Goal: Task Accomplishment & Management: Use online tool/utility

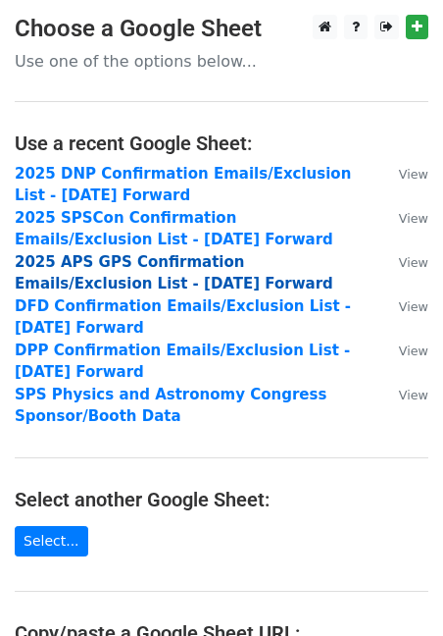
click at [149, 262] on strong "2025 APS GPS Confirmation Emails/Exclusion List - [DATE] Forward" at bounding box center [174, 273] width 319 height 40
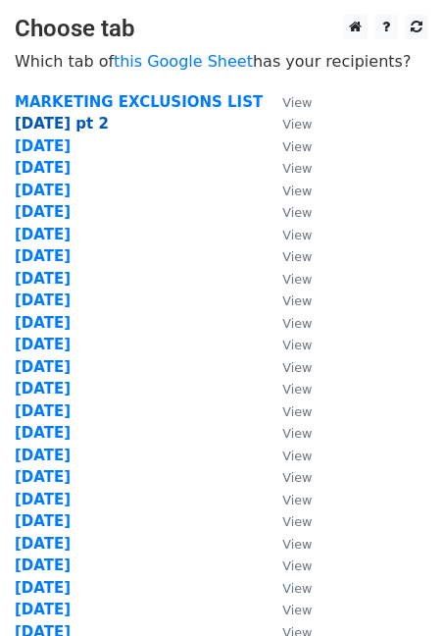
click at [36, 118] on strong "[DATE] pt 2" at bounding box center [62, 124] width 94 height 18
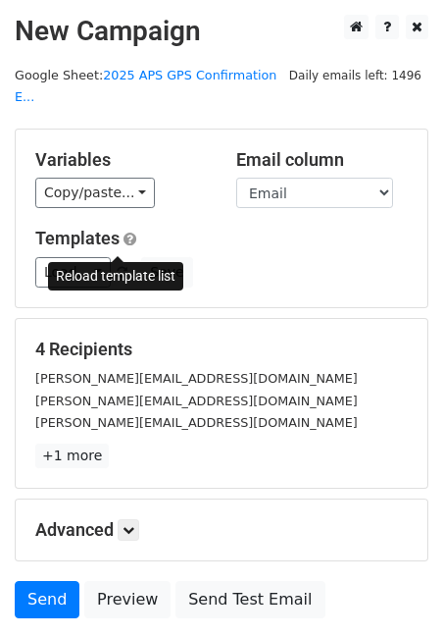
click at [122, 267] on span at bounding box center [122, 273] width 11 height 13
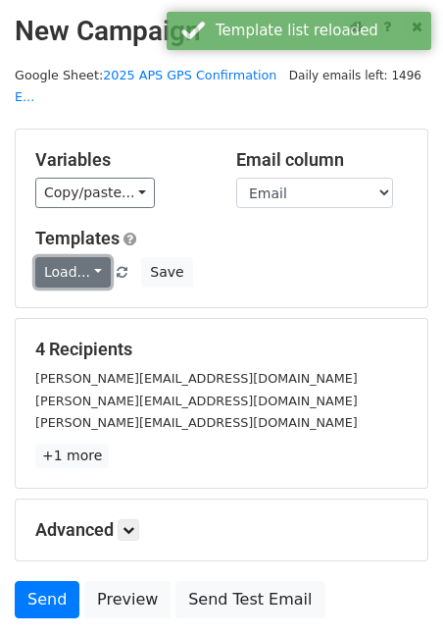
click at [83, 257] on link "Load..." at bounding box center [73, 272] width 76 height 30
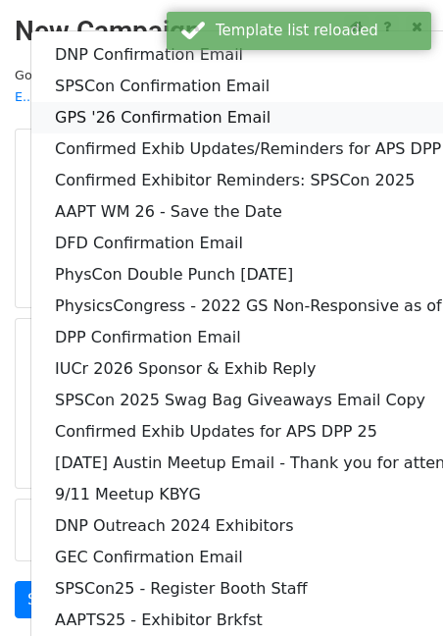
click at [112, 102] on link "GPS '26 Confirmation Email" at bounding box center [305, 117] width 549 height 31
